Goal: Use online tool/utility: Utilize a website feature to perform a specific function

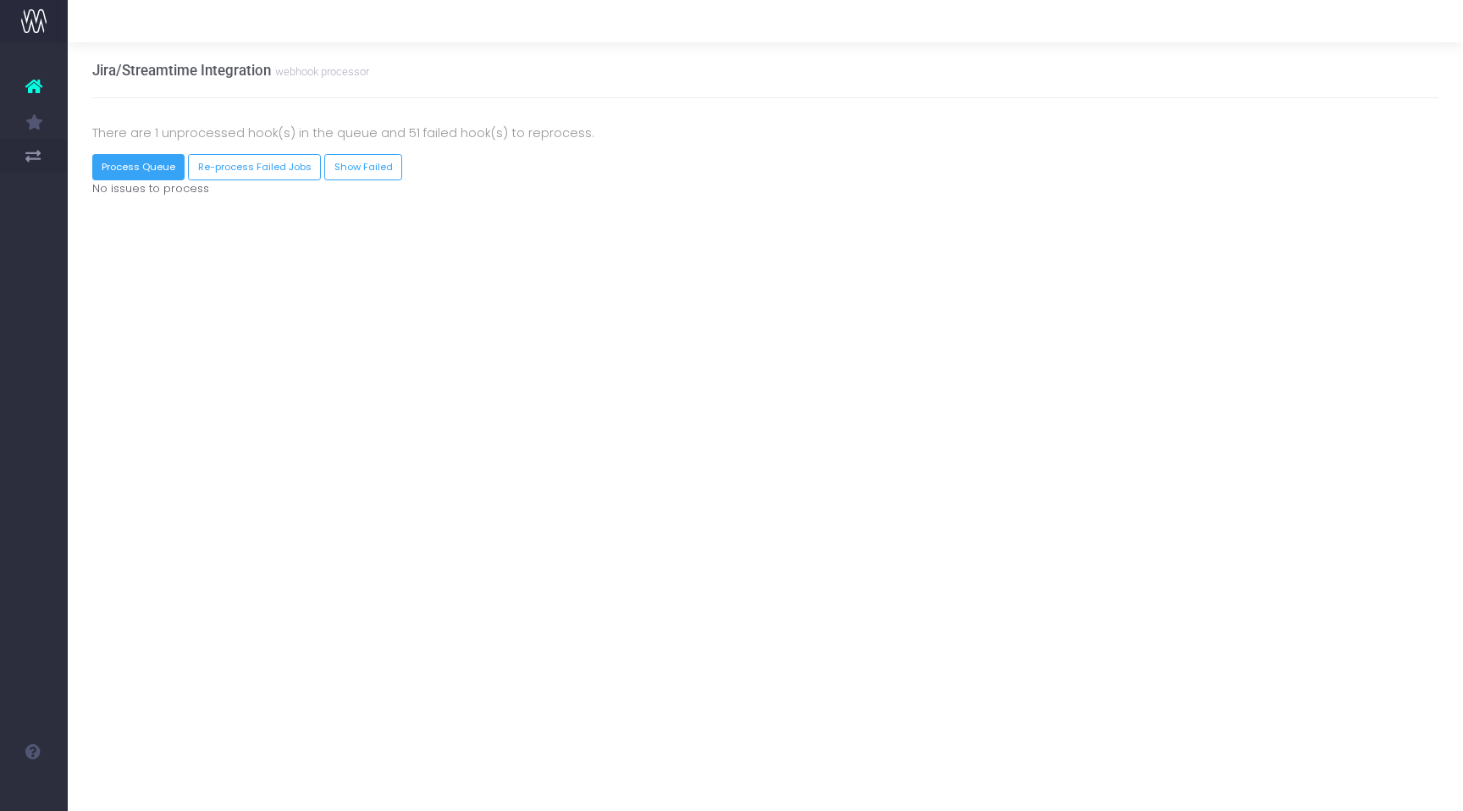
click at [152, 167] on button "Process Queue" at bounding box center [138, 167] width 93 height 26
click at [166, 170] on button "Process Queue" at bounding box center [138, 167] width 93 height 26
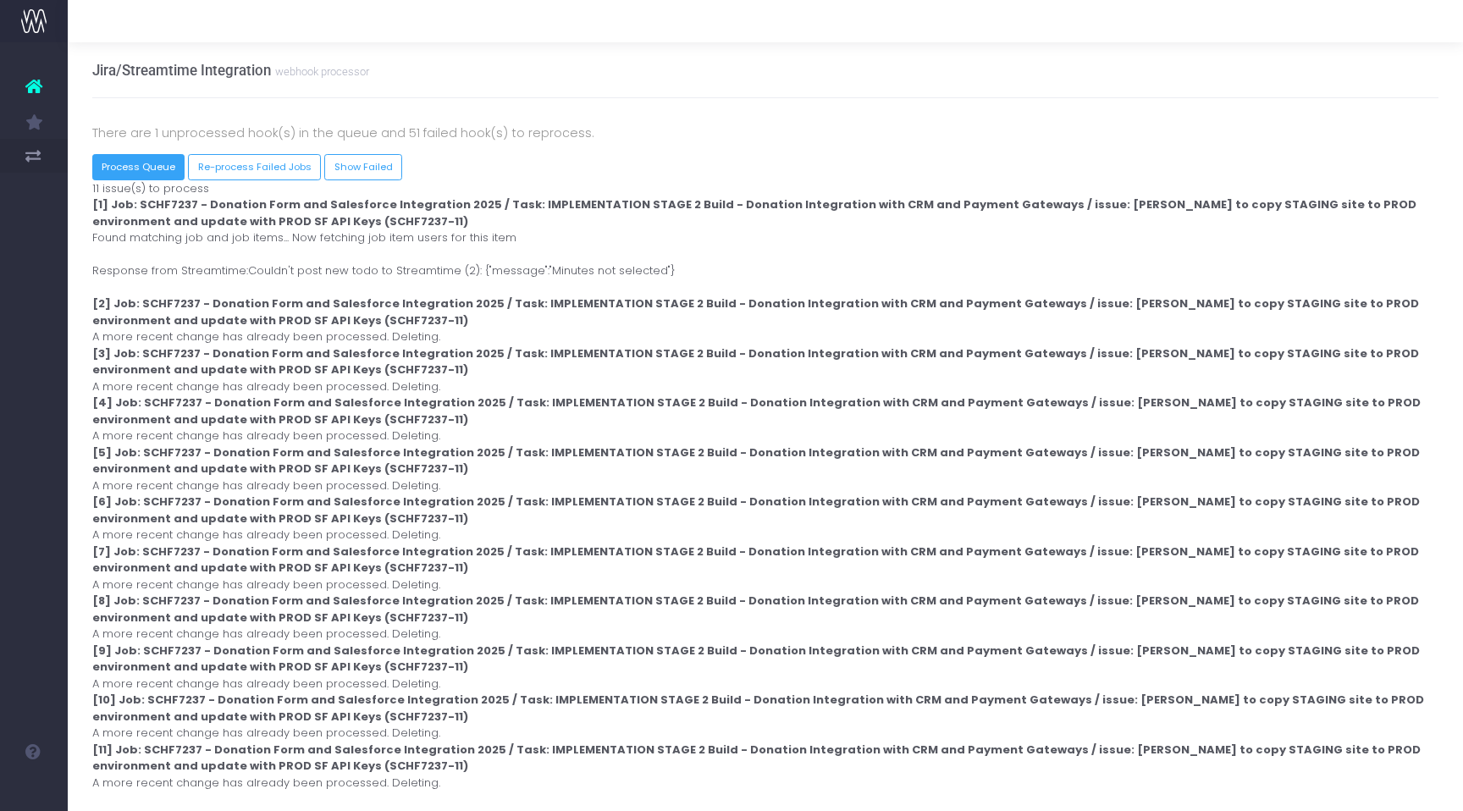
click at [149, 166] on button "Process Queue" at bounding box center [138, 167] width 93 height 26
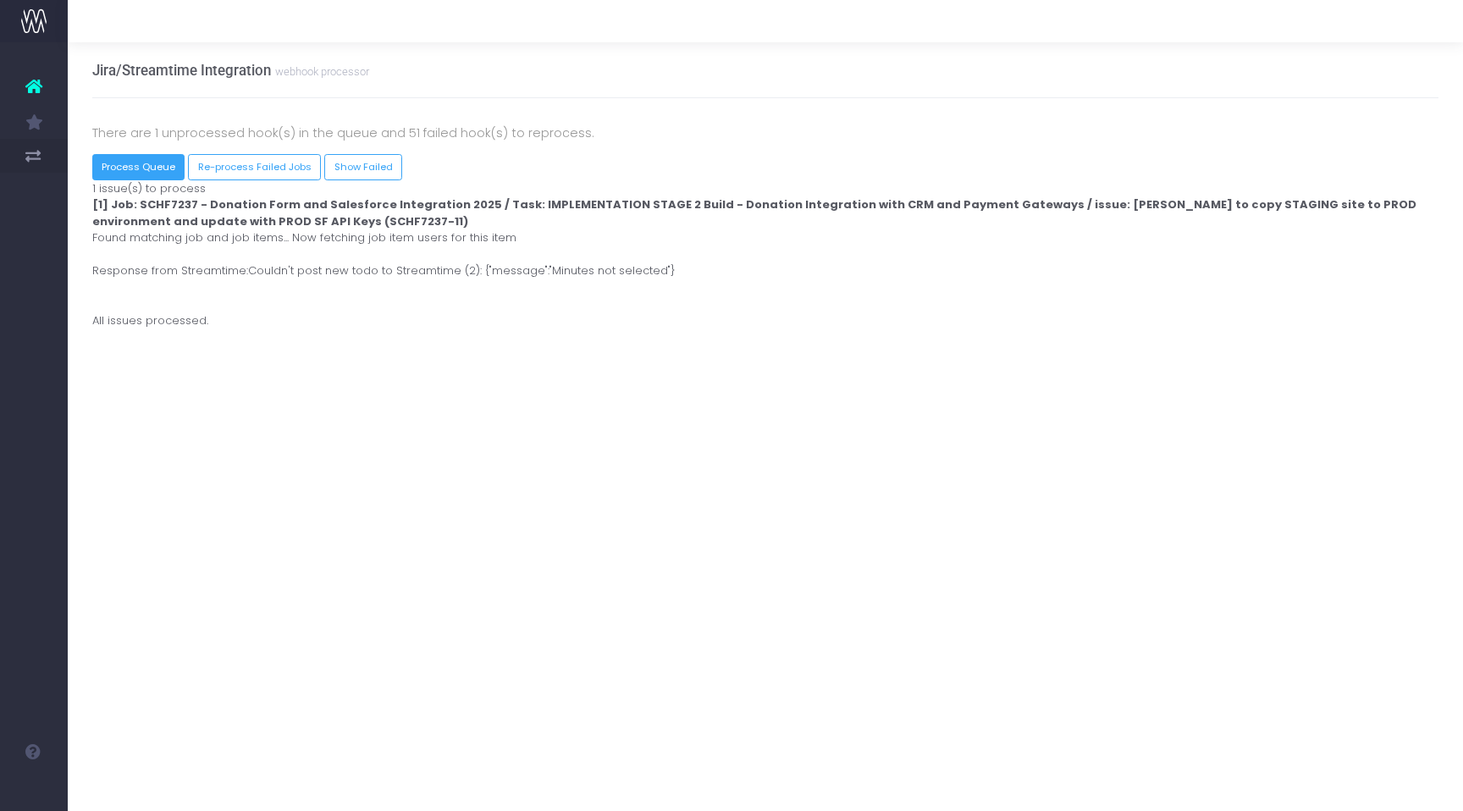
click at [158, 164] on button "Process Queue" at bounding box center [138, 167] width 93 height 26
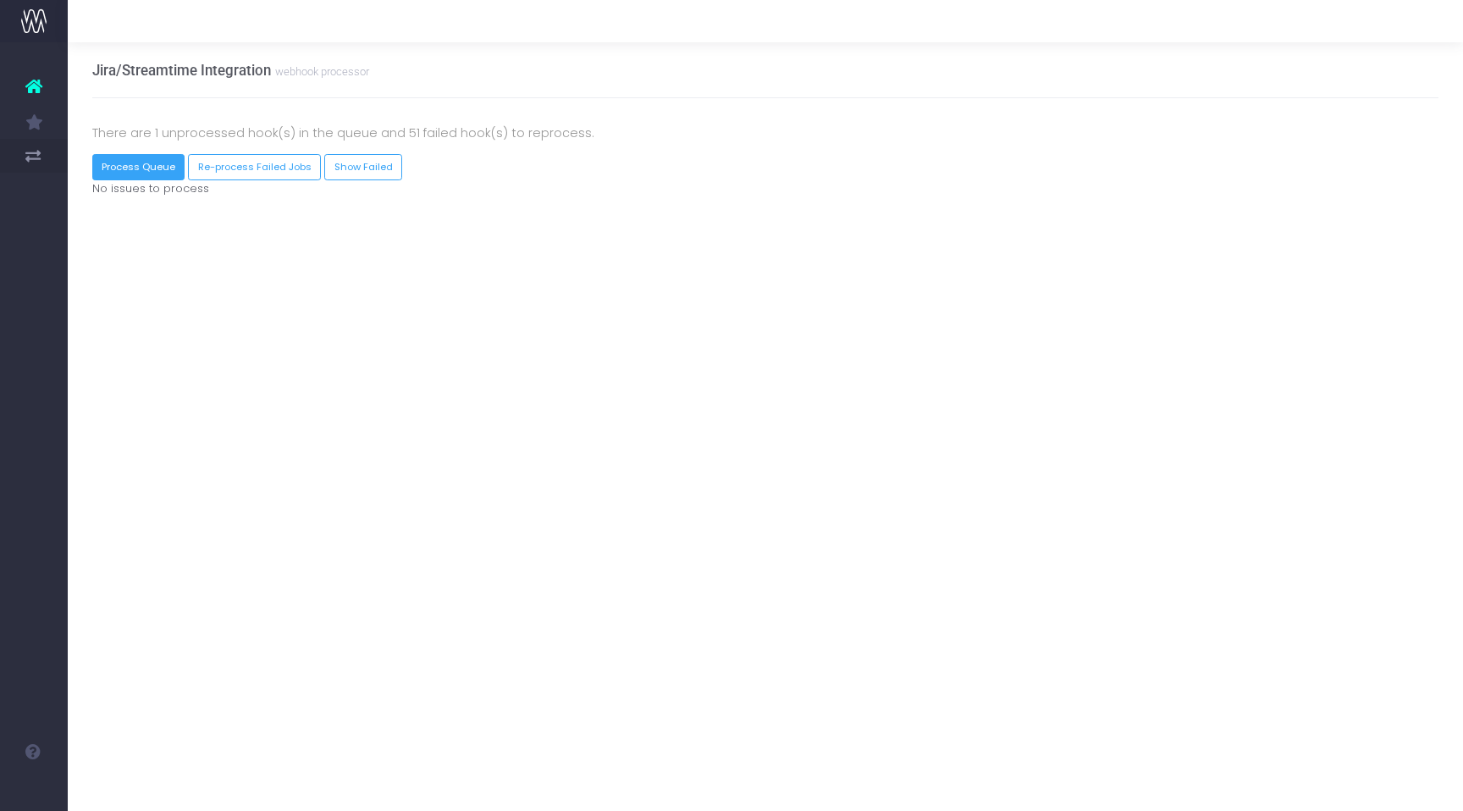
click at [158, 167] on button "Process Queue" at bounding box center [138, 167] width 93 height 26
click at [256, 173] on button "Re-process Failed Jobs" at bounding box center [254, 167] width 133 height 26
click at [132, 158] on button "Process Queue" at bounding box center [138, 167] width 93 height 26
